Goal: Transaction & Acquisition: Obtain resource

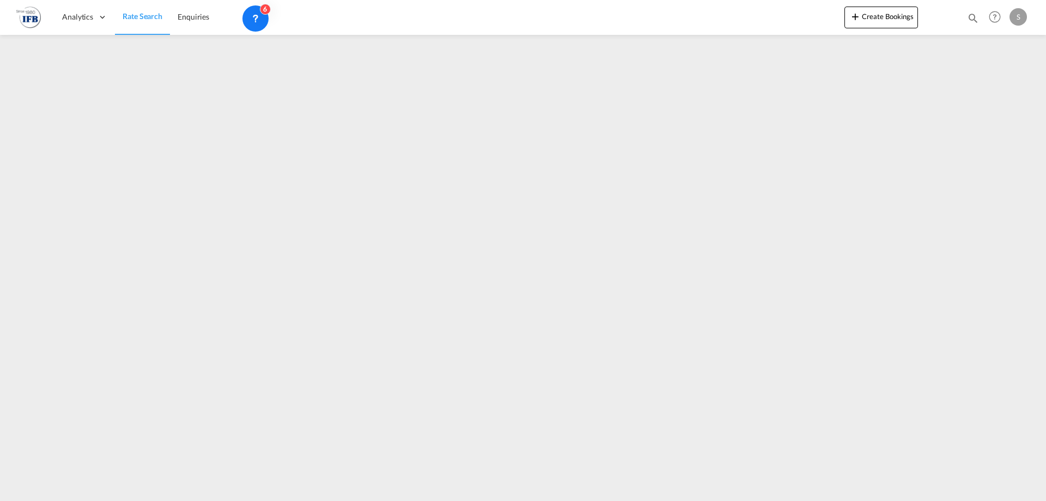
drag, startPoint x: 525, startPoint y: 124, endPoint x: 515, endPoint y: 122, distance: 9.9
click at [525, 124] on iframe at bounding box center [523, 264] width 1046 height 458
click at [605, 201] on iframe at bounding box center [523, 264] width 1046 height 458
click at [149, 15] on span "Rate Search" at bounding box center [143, 15] width 40 height 9
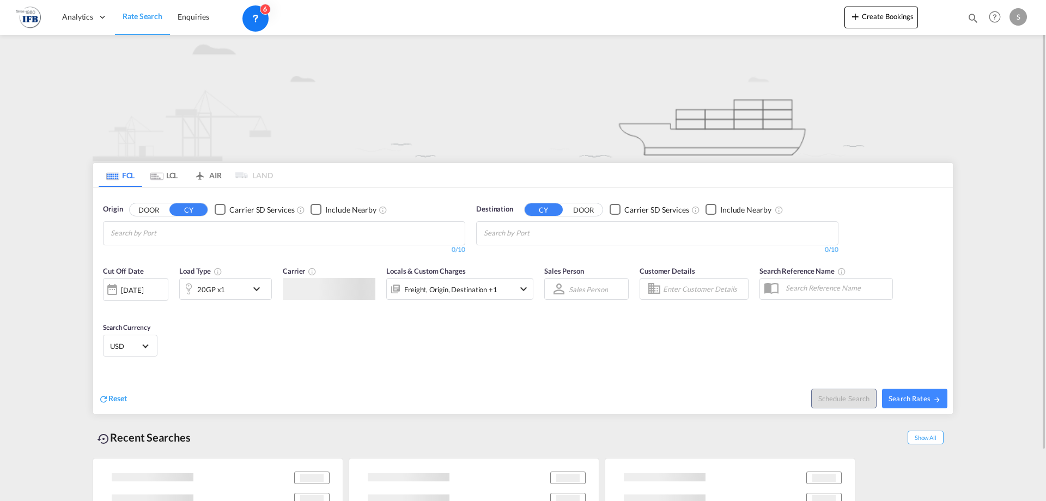
click at [214, 238] on input "Chips input." at bounding box center [163, 232] width 104 height 17
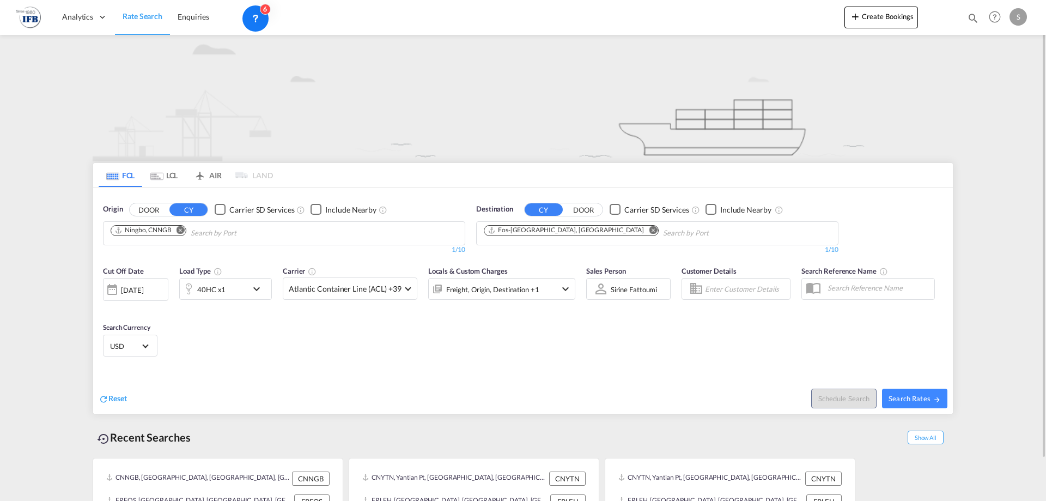
click at [183, 229] on md-icon "Remove" at bounding box center [181, 230] width 8 height 8
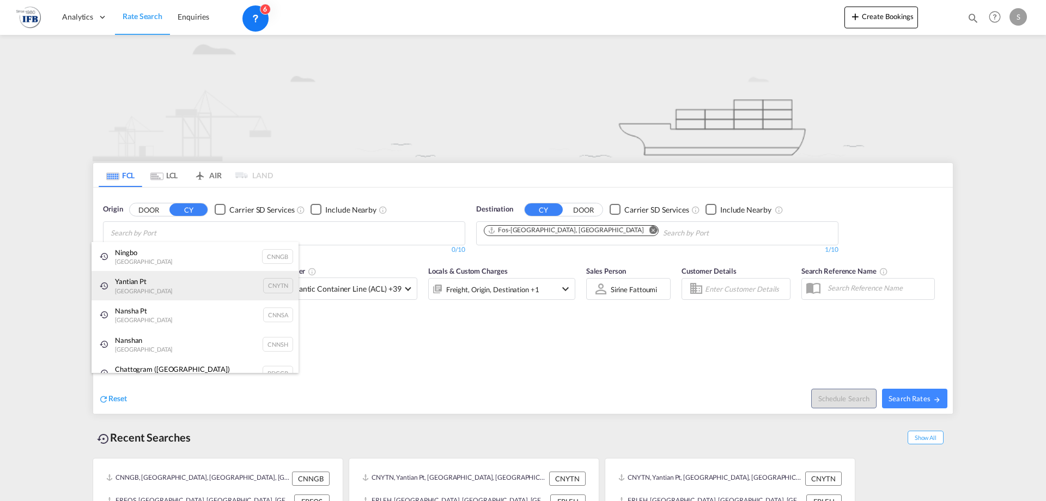
click at [155, 284] on div "Yantian Pt China CNYTN" at bounding box center [195, 285] width 207 height 29
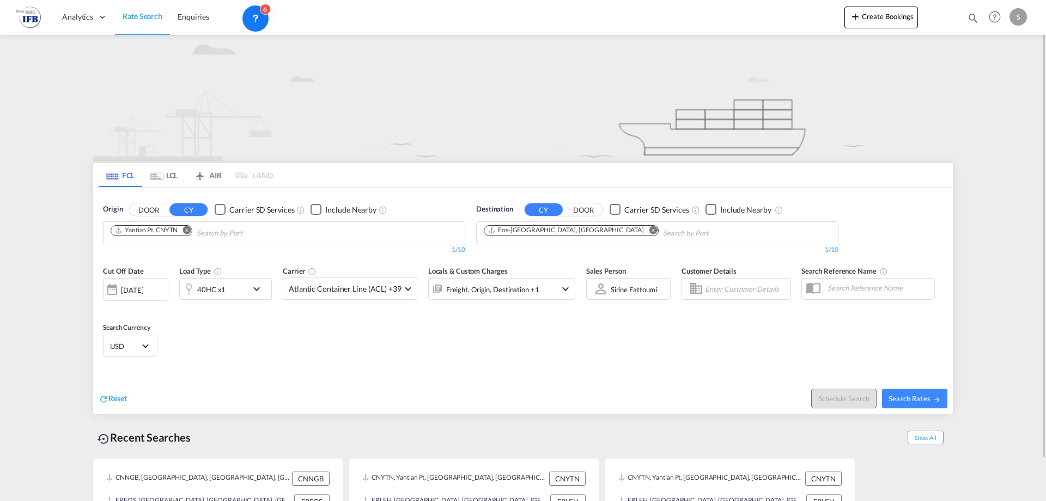
click at [123, 290] on div "[DATE]" at bounding box center [132, 290] width 22 height 10
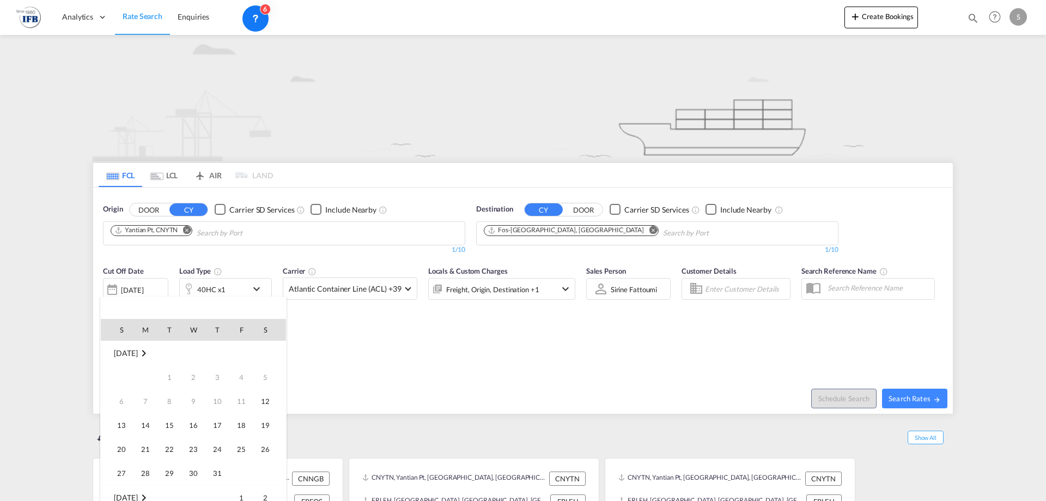
scroll to position [433, 0]
click at [443, 384] on div at bounding box center [523, 250] width 1046 height 501
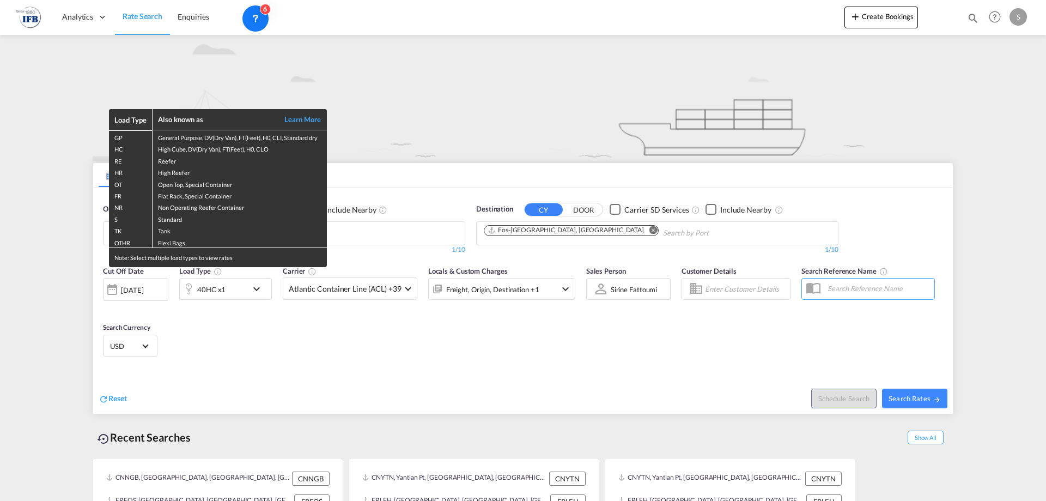
click at [433, 384] on div "Load Type Also known as Learn More GP General Purpose, DV(Dry Van), FT(Feet), H…" at bounding box center [523, 250] width 1046 height 501
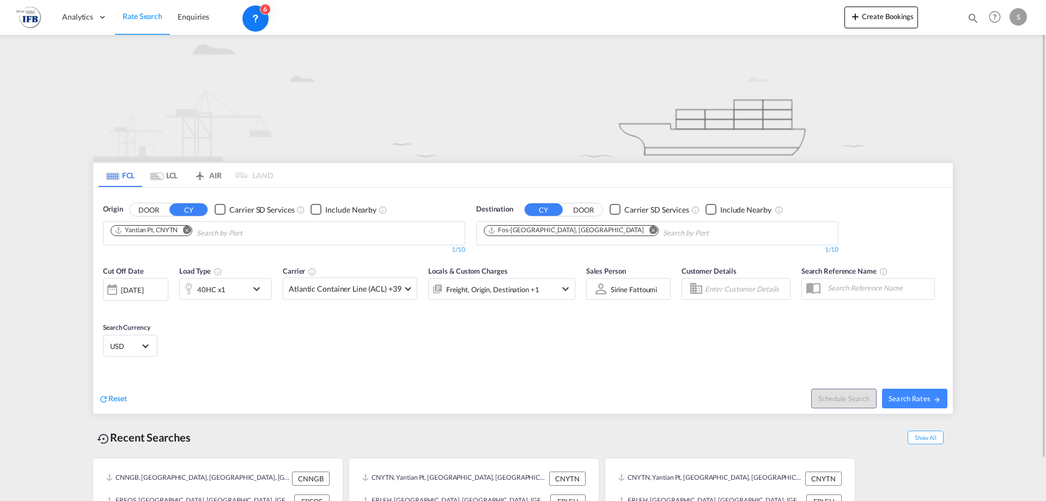
click at [143, 293] on div "[DATE]" at bounding box center [132, 290] width 22 height 10
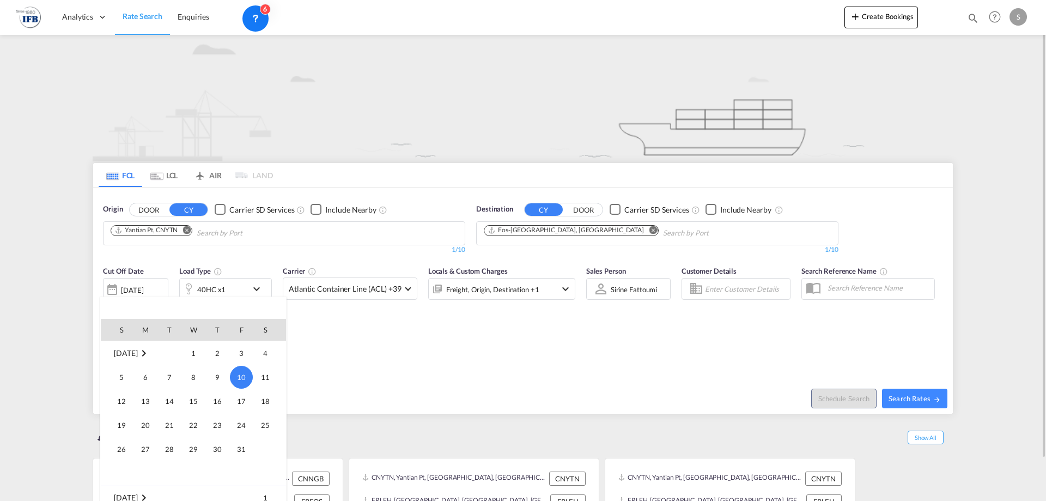
drag, startPoint x: 166, startPoint y: 403, endPoint x: 193, endPoint y: 402, distance: 27.8
click at [166, 404] on span "14" at bounding box center [170, 401] width 22 height 22
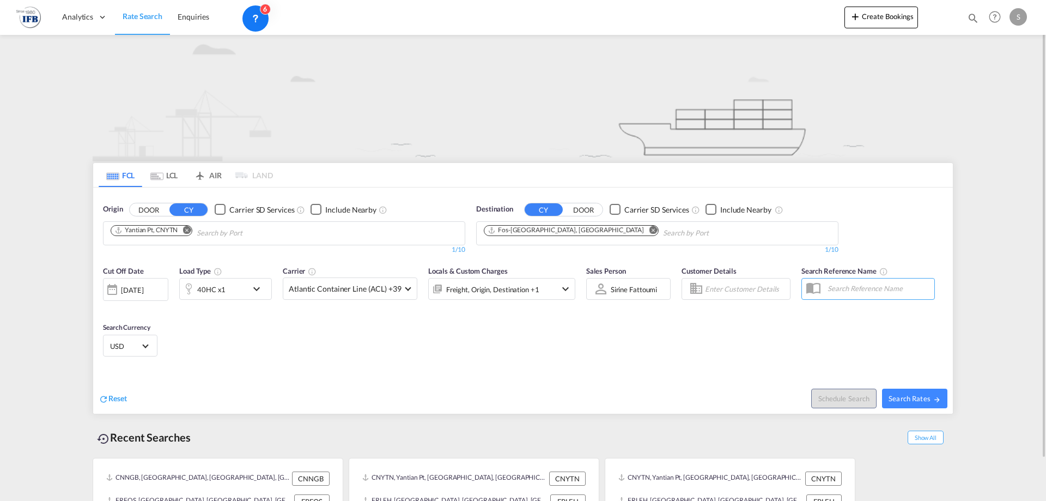
click at [503, 383] on div "Reset" at bounding box center [312, 390] width 427 height 30
click at [135, 288] on div "[DATE]" at bounding box center [132, 290] width 22 height 10
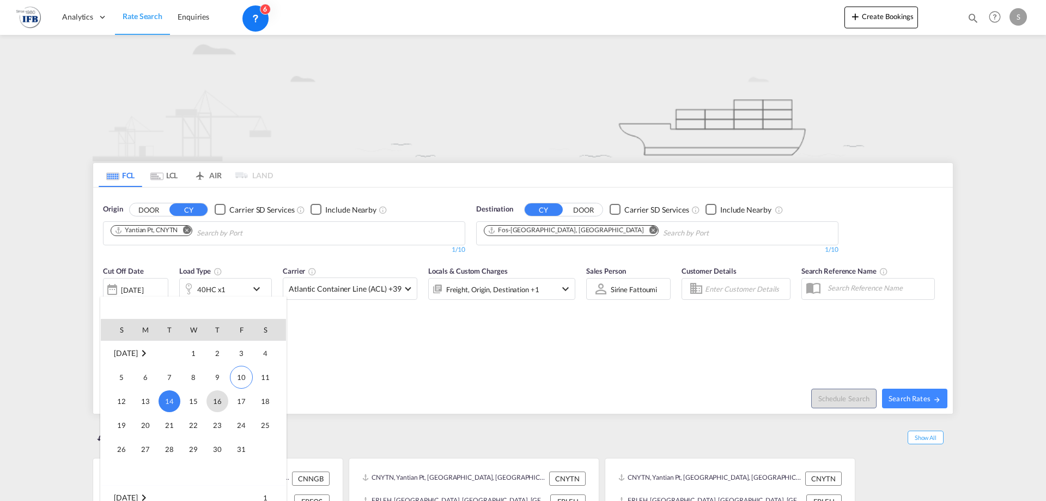
click at [213, 401] on span "16" at bounding box center [218, 401] width 22 height 22
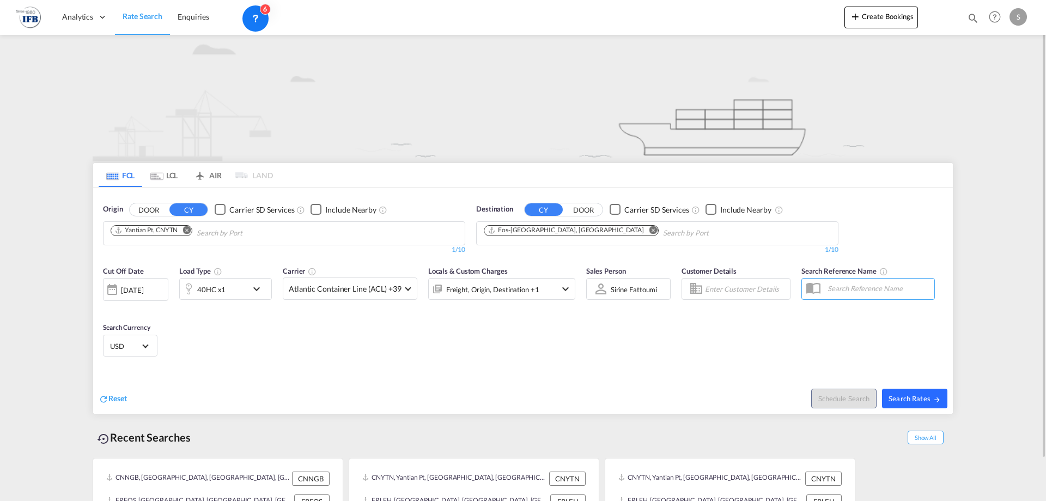
click at [935, 405] on button "Search Rates" at bounding box center [914, 399] width 65 height 20
type input "CNYTN to FRFOS / [DATE]"
